Goal: Information Seeking & Learning: Learn about a topic

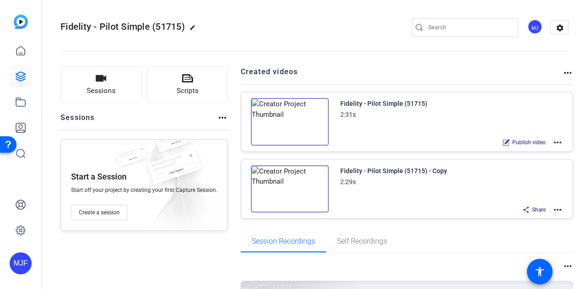
click at [351, 101] on div "Fidelity - Pilot Simple (51715)" at bounding box center [383, 103] width 87 height 11
click at [285, 117] on img at bounding box center [290, 122] width 78 height 48
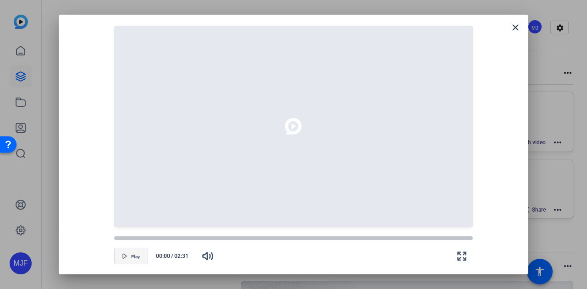
click at [140, 261] on span "button" at bounding box center [131, 256] width 33 height 22
click at [120, 258] on span "button" at bounding box center [131, 256] width 33 height 22
drag, startPoint x: 116, startPoint y: 239, endPoint x: 150, endPoint y: 232, distance: 35.5
click at [150, 232] on openreel-video-controls "Play 00:15 / 02:31" at bounding box center [293, 248] width 359 height 32
drag, startPoint x: 151, startPoint y: 240, endPoint x: 115, endPoint y: 242, distance: 36.3
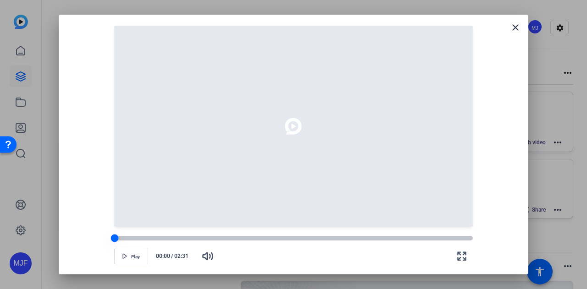
click at [115, 242] on div at bounding box center [115, 239] width 8 height 8
click at [523, 24] on span at bounding box center [516, 28] width 22 height 22
